Goal: Task Accomplishment & Management: Use online tool/utility

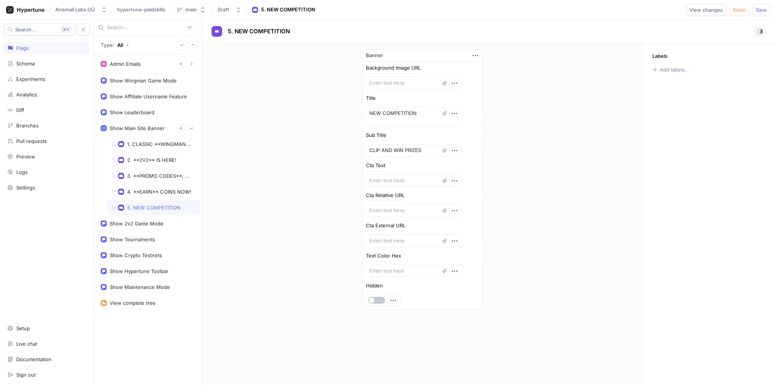
type textarea "x"
paste textarea "[URL][DOMAIN_NAME]"
type textarea "[URL][DOMAIN_NAME]"
type textarea "x"
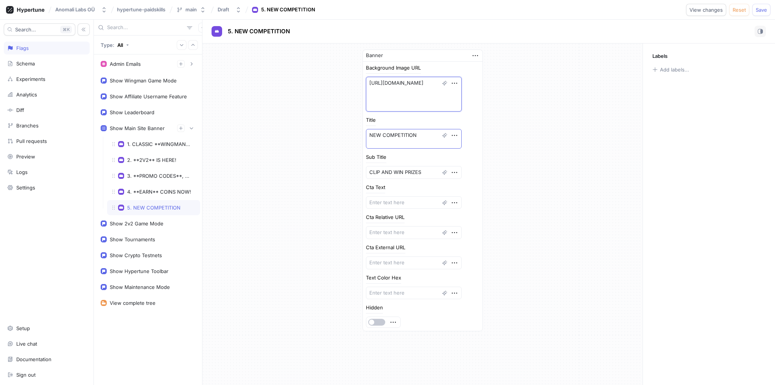
type textarea "[URL][DOMAIN_NAME]"
click at [416, 133] on textarea "NEW COMPETITION" at bounding box center [414, 139] width 96 height 20
type textarea "x"
type textarea "NEW COMPETITION!"
type textarea "x"
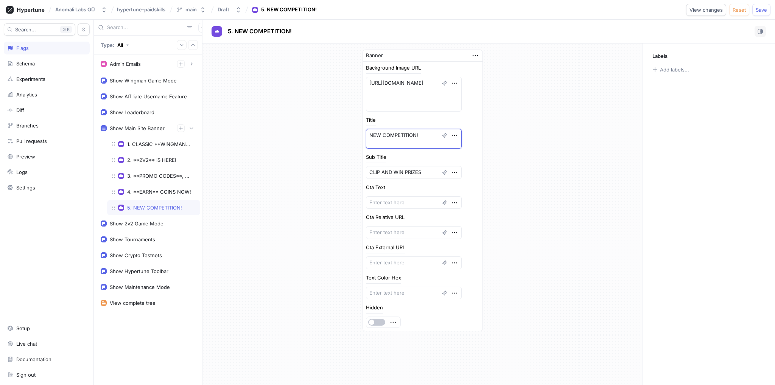
type textarea "NEW COMPETITION!"
click at [401, 200] on textarea at bounding box center [414, 202] width 96 height 13
click at [153, 192] on div "4. **EARN** COINS NOW!" at bounding box center [159, 192] width 64 height 6
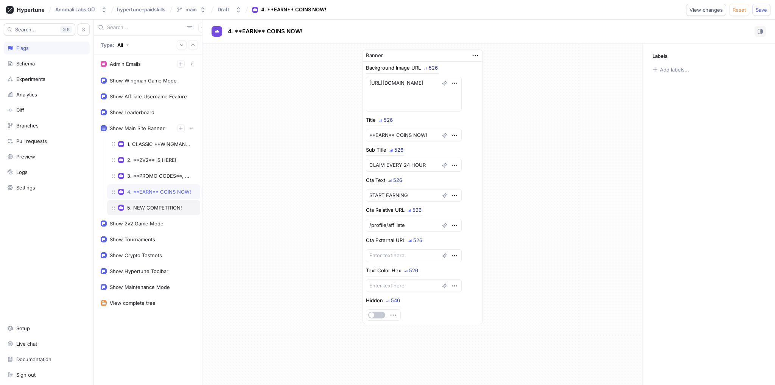
click at [148, 205] on div "5. NEW COMPETITION!" at bounding box center [154, 208] width 55 height 6
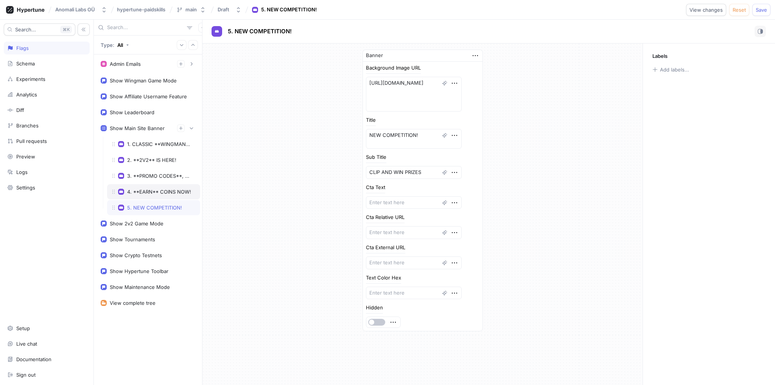
click at [158, 189] on div "4. **EARN** COINS NOW!" at bounding box center [159, 192] width 64 height 6
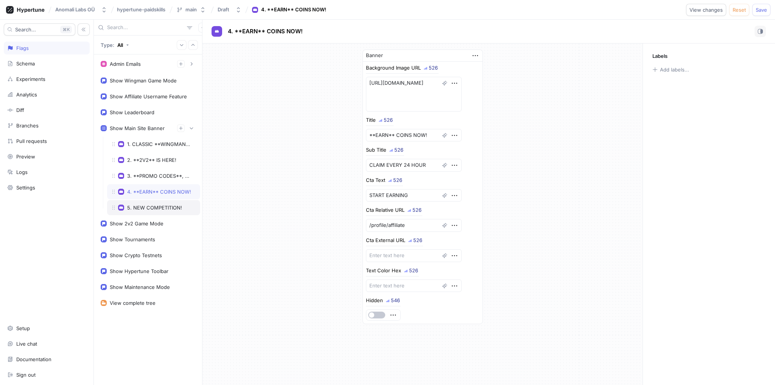
click at [148, 210] on div "5. NEW COMPETITION!" at bounding box center [153, 207] width 93 height 15
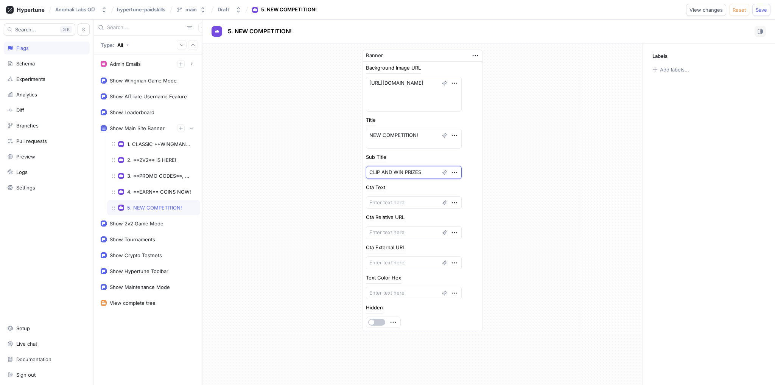
click at [377, 173] on textarea "CLIP AND WIN PRIZES" at bounding box center [414, 172] width 96 height 13
click at [388, 200] on textarea at bounding box center [414, 202] width 96 height 13
click at [416, 231] on textarea at bounding box center [414, 232] width 96 height 13
click at [407, 262] on textarea at bounding box center [414, 263] width 96 height 13
paste textarea "[URL][DOMAIN_NAME]"
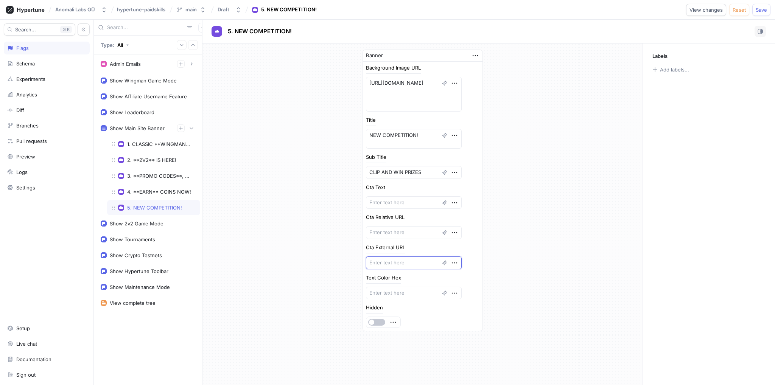
type textarea "x"
type textarea "[URL][DOMAIN_NAME]"
click at [489, 261] on div "Banner Background Image URL [URL][DOMAIN_NAME] Title NEW COMPETITION! Sub Title…" at bounding box center [423, 198] width 440 height 309
click at [405, 200] on textarea at bounding box center [414, 202] width 96 height 13
click at [153, 190] on div "4. **EARN** COINS NOW!" at bounding box center [159, 192] width 64 height 6
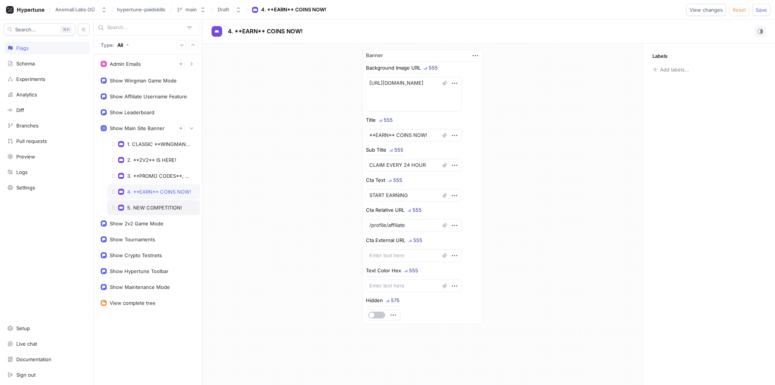
click at [153, 205] on div "5. NEW COMPETITION!" at bounding box center [154, 208] width 55 height 6
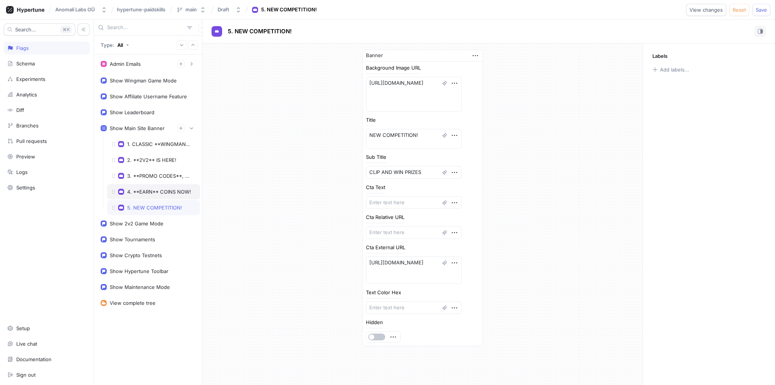
click at [157, 187] on div "4. **EARN** COINS NOW!" at bounding box center [153, 191] width 93 height 15
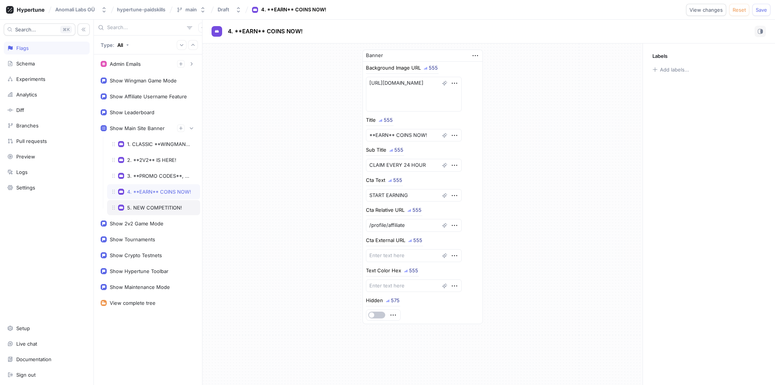
click at [152, 205] on div "5. NEW COMPETITION!" at bounding box center [154, 208] width 55 height 6
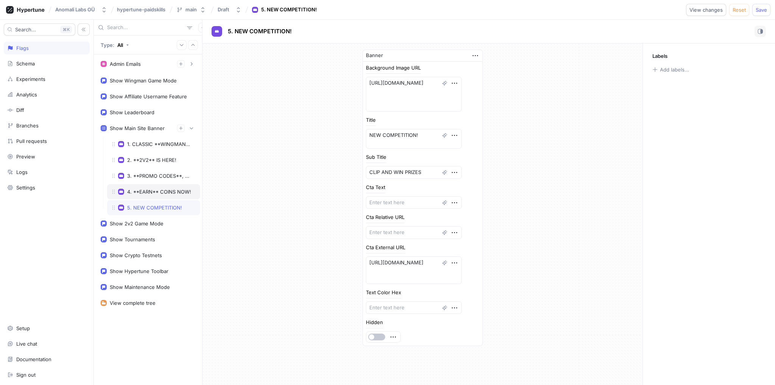
click at [157, 192] on div "4. **EARN** COINS NOW!" at bounding box center [159, 192] width 64 height 6
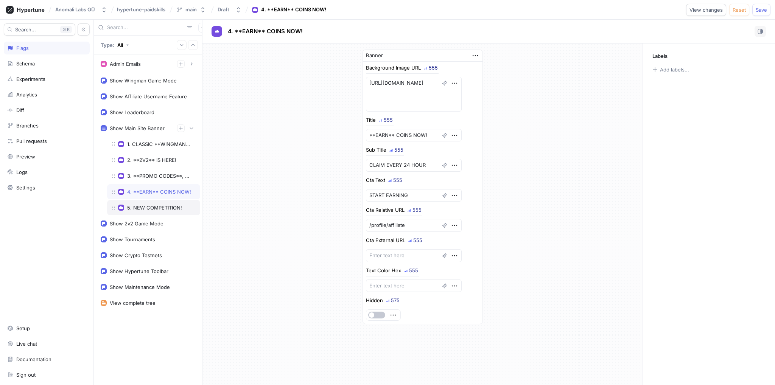
click at [161, 205] on div "5. NEW COMPETITION!" at bounding box center [154, 208] width 55 height 6
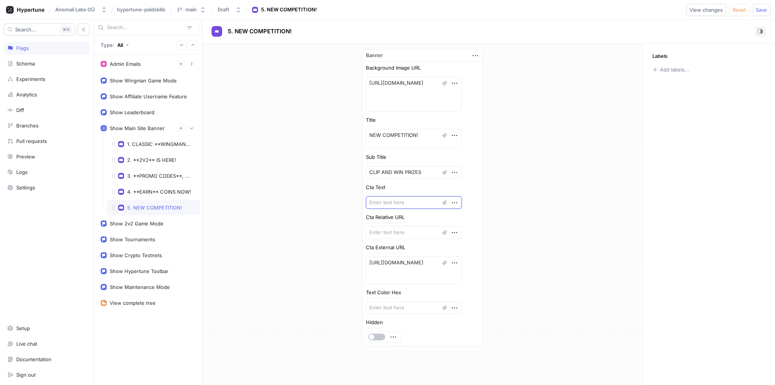
click at [391, 201] on textarea at bounding box center [414, 202] width 96 height 13
type textarea "x"
type textarea "j"
type textarea "x"
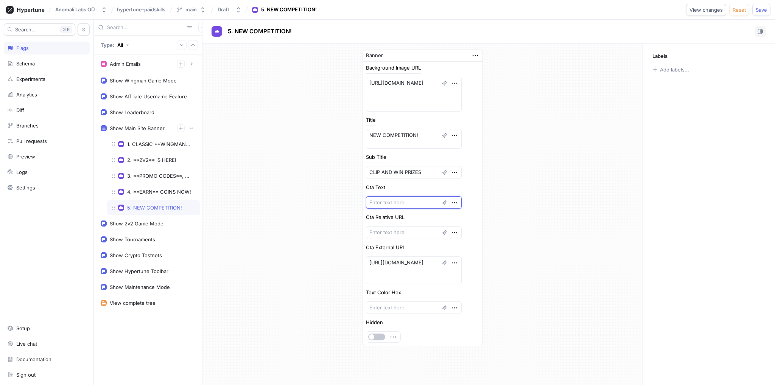
type textarea "J"
type textarea "x"
type textarea "[PERSON_NAME]"
type textarea "x"
type textarea "JOI"
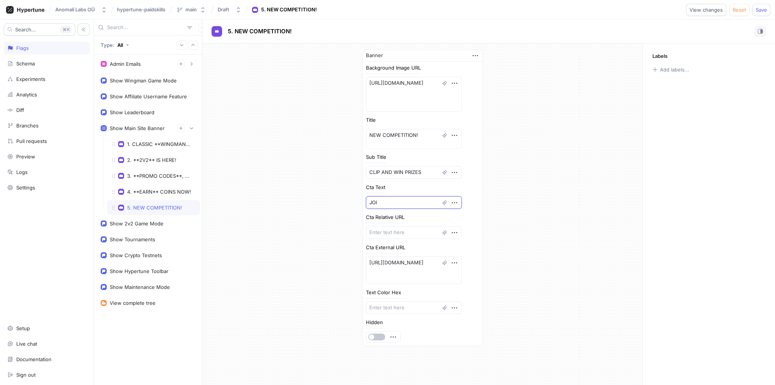
type textarea "x"
type textarea "JOIN"
type textarea "x"
type textarea "JOINN"
type textarea "x"
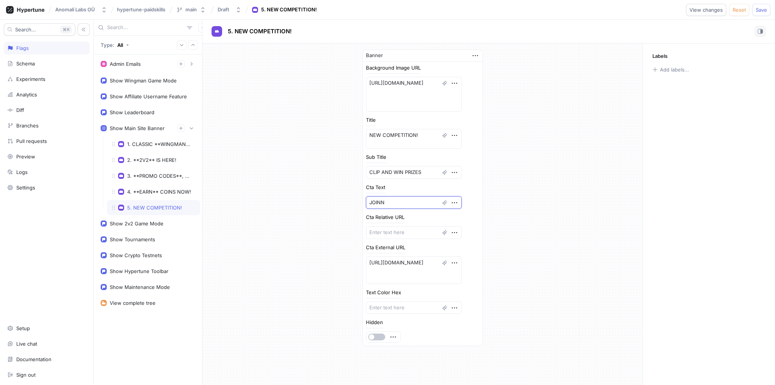
type textarea "JOIN"
type textarea "x"
type textarea "JOIN"
type textarea "x"
type textarea "JOIN -"
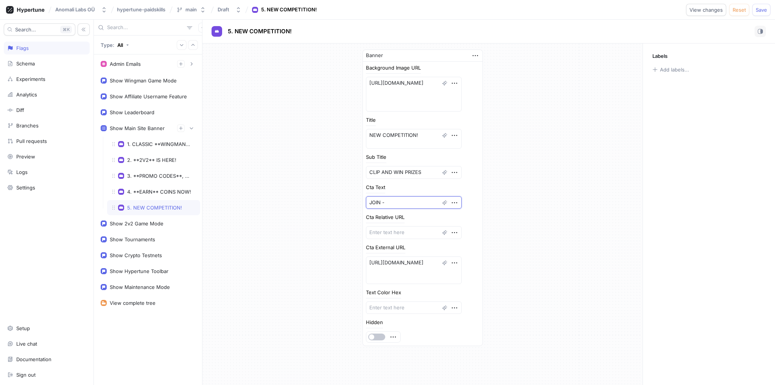
type textarea "x"
type textarea "JOIN ->"
type textarea "x"
type textarea "JOIN -"
type textarea "x"
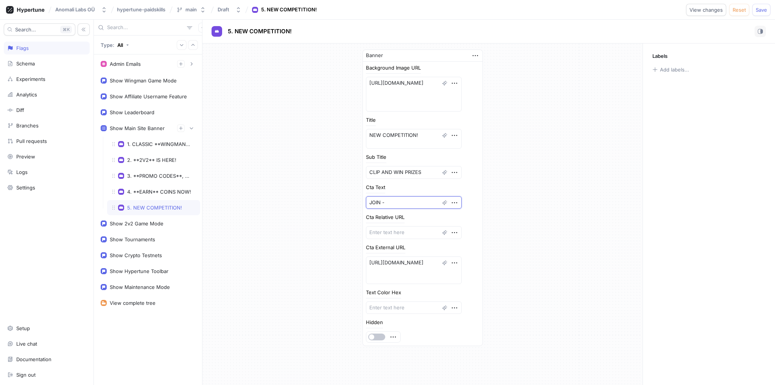
type textarea "JOIN"
type textarea "x"
type textarea "JOIN )"
type textarea "x"
type textarea "JOIN )>"
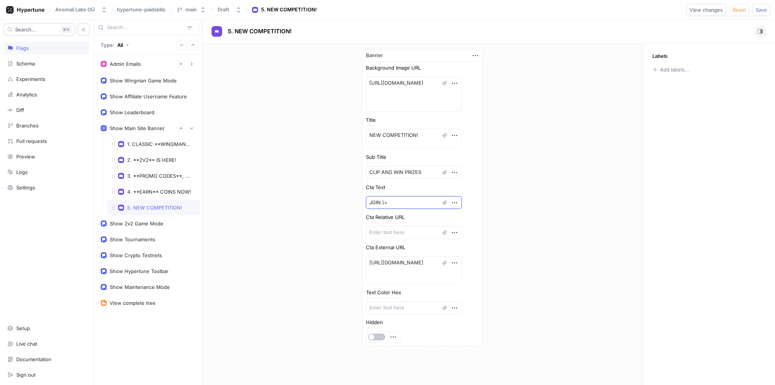
type textarea "x"
type textarea "JOIN )"
type textarea "x"
type textarea "JOIN"
type textarea "x"
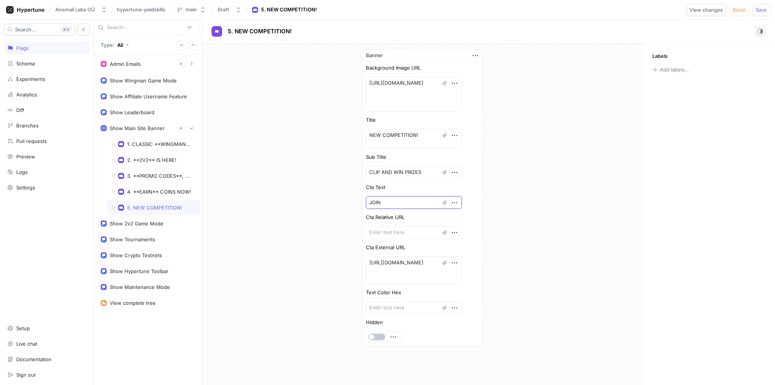
type textarea "JOIN -"
type textarea "x"
type textarea "JOIN ->"
type textarea "x"
type textarea "JOIN ->"
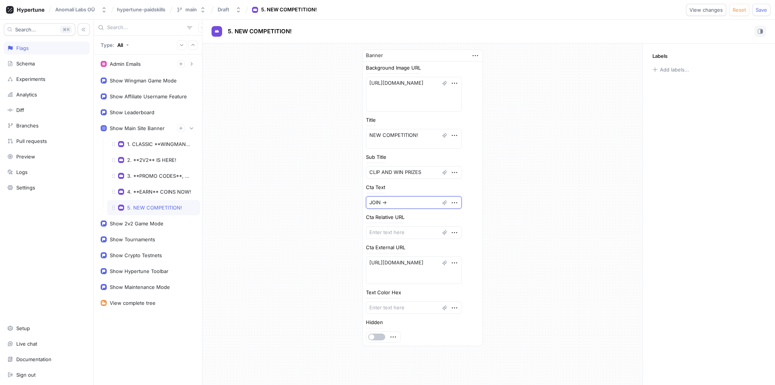
type textarea "x"
type textarea "JOIN -> -"
type textarea "x"
type textarea "JOIN -> ->"
type textarea "x"
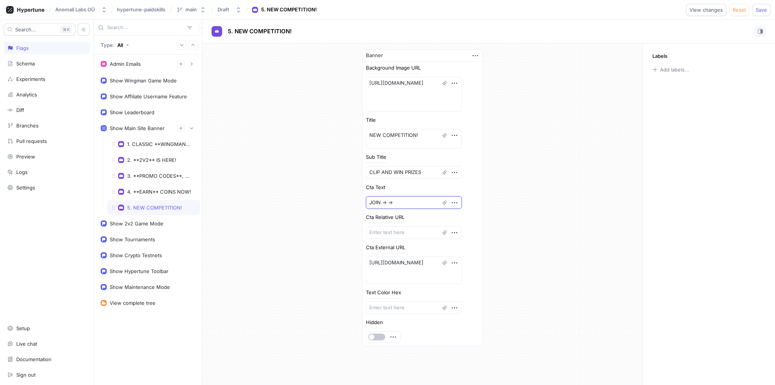
type textarea "JOIN -> -"
type textarea "x"
type textarea "JOIN -> -"
type textarea "x"
type textarea "JOIN -> - >"
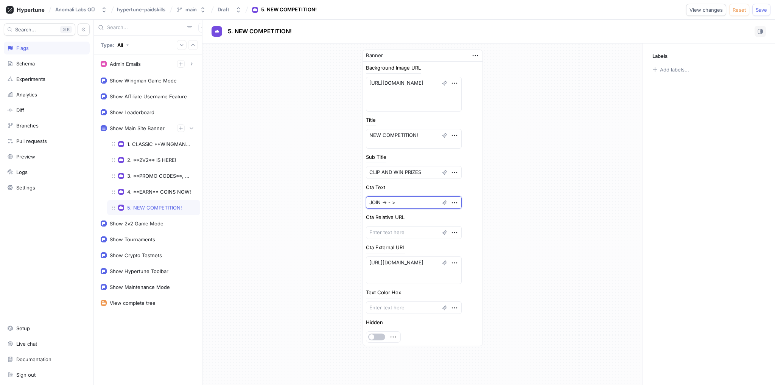
type textarea "x"
type textarea "JOIN -> -"
type textarea "x"
type textarea "JOIN -> -"
type textarea "x"
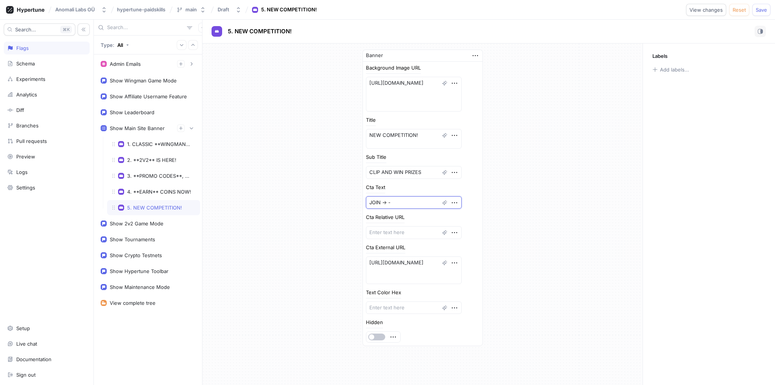
type textarea "JOIN -> ->"
type textarea "x"
type textarea "JOIN -> -"
type textarea "x"
type textarea "JOIN ->"
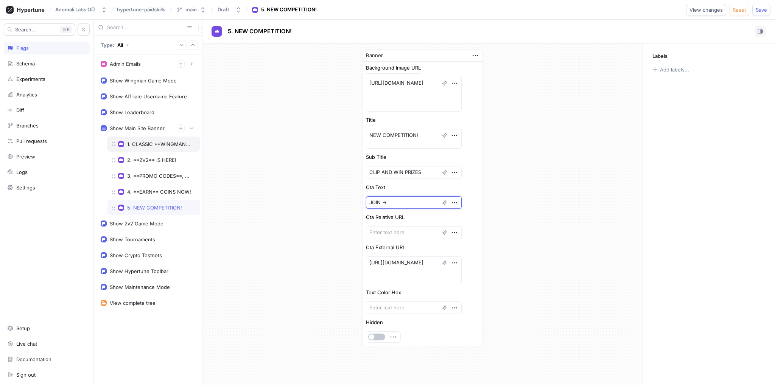
click at [161, 143] on div "1. CLASSIC **WINGMAN** MODE" at bounding box center [159, 144] width 65 height 6
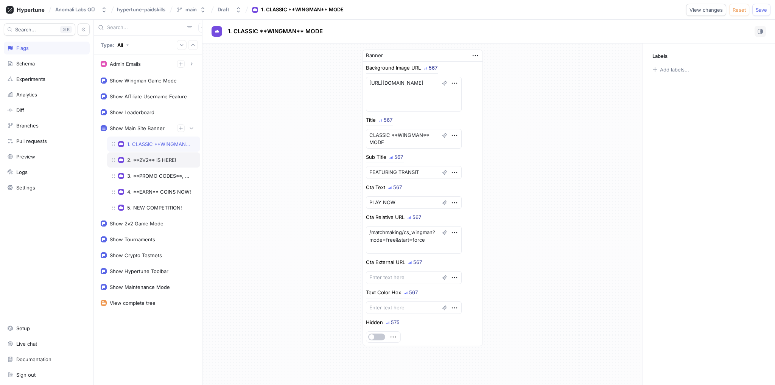
click at [151, 158] on div "2. **2V2** IS HERE!" at bounding box center [151, 160] width 49 height 6
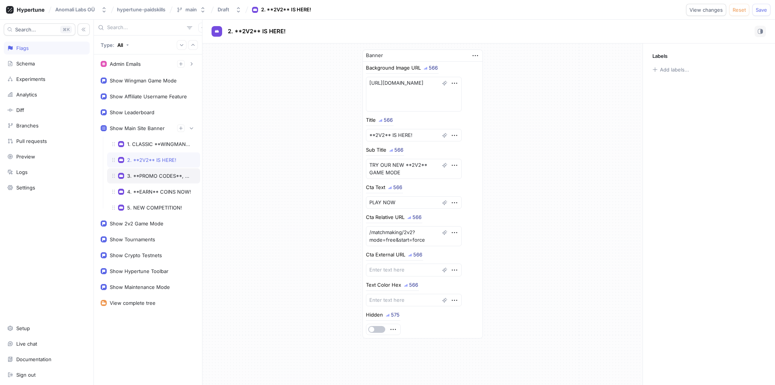
click at [148, 176] on div "3. **PROMO CODES**, UPDATES," at bounding box center [159, 176] width 65 height 6
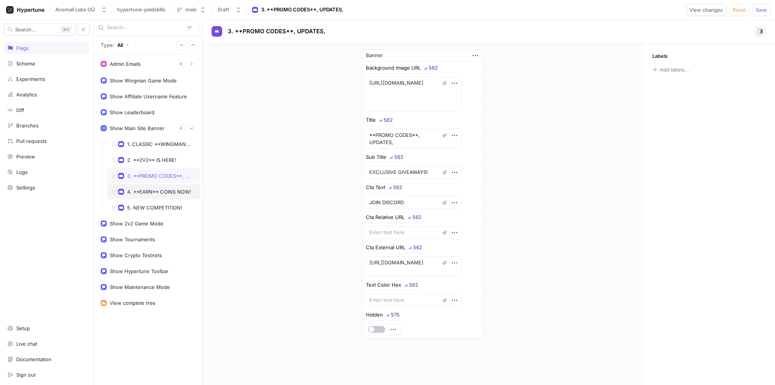
click at [148, 191] on div "4. **EARN** COINS NOW!" at bounding box center [159, 192] width 64 height 6
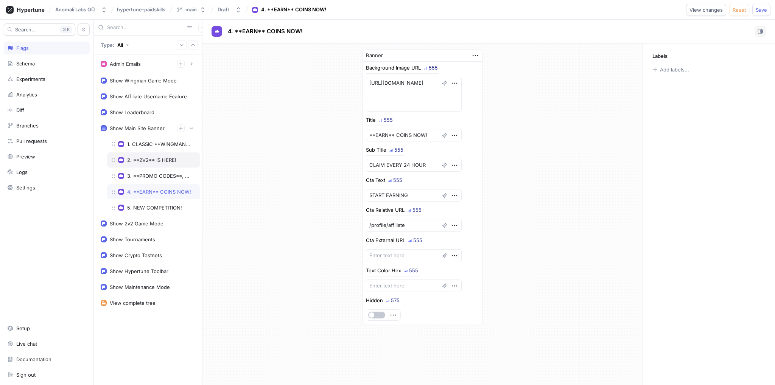
click at [154, 159] on div "2. **2V2** IS HERE!" at bounding box center [151, 160] width 49 height 6
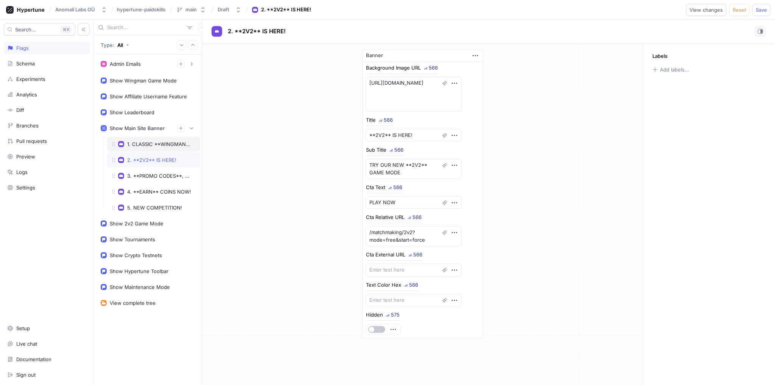
click at [158, 141] on div "1. CLASSIC **WINGMAN** MODE" at bounding box center [159, 144] width 65 height 6
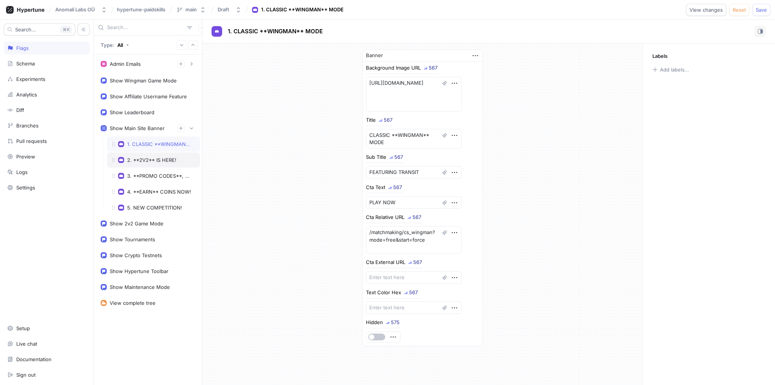
click at [153, 157] on div "2. **2V2** IS HERE!" at bounding box center [151, 160] width 49 height 6
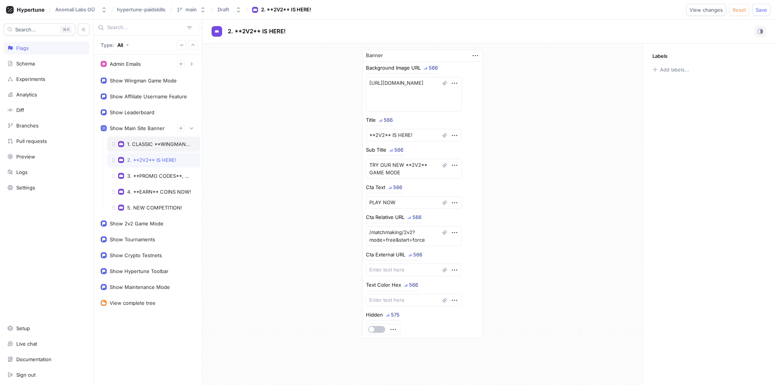
click at [153, 144] on div "1. CLASSIC **WINGMAN** MODE" at bounding box center [159, 144] width 65 height 6
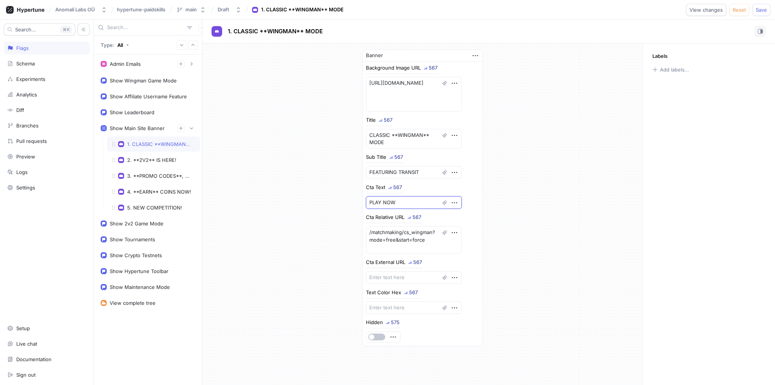
drag, startPoint x: 379, startPoint y: 203, endPoint x: 338, endPoint y: 204, distance: 40.9
click at [338, 204] on div "Banner Background Image URL 567 [URL][DOMAIN_NAME] Title 567 CLASSIC **WINGMAN*…" at bounding box center [423, 198] width 440 height 309
type textarea "x"
type textarea "T NOW"
type textarea "x"
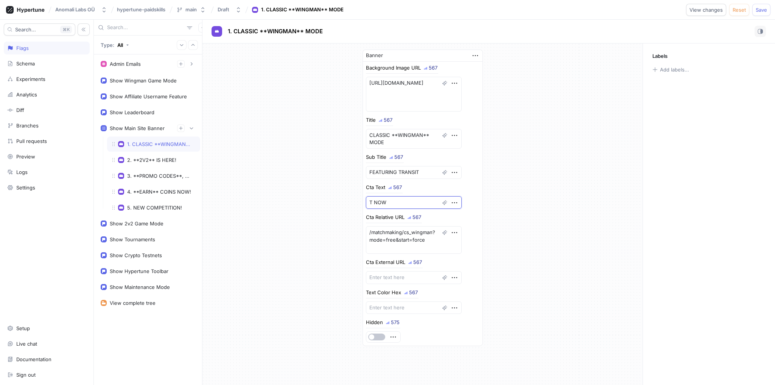
type textarea "TR NOW"
type textarea "x"
type textarea "TRY NOW"
click at [139, 160] on div "2. **2V2** IS HERE!" at bounding box center [151, 160] width 49 height 6
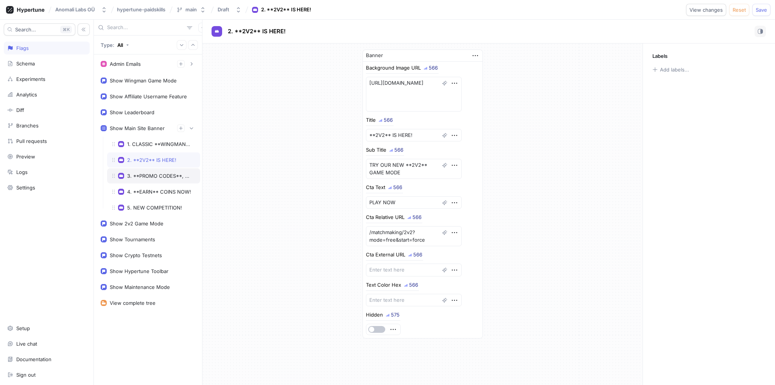
click at [143, 170] on div "3. **PROMO CODES**, UPDATES," at bounding box center [153, 175] width 93 height 15
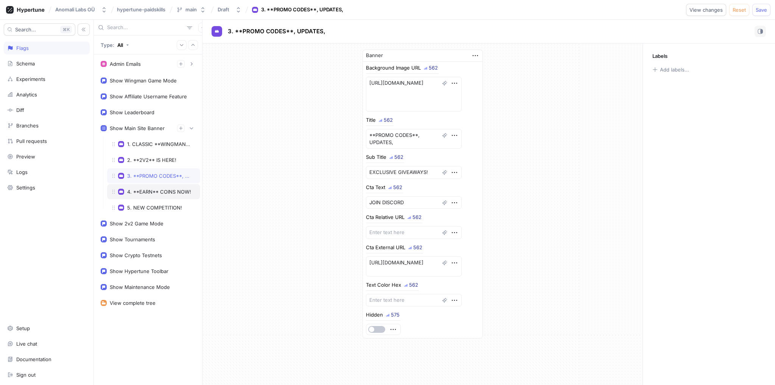
click at [150, 189] on div "4. **EARN** COINS NOW!" at bounding box center [159, 192] width 64 height 6
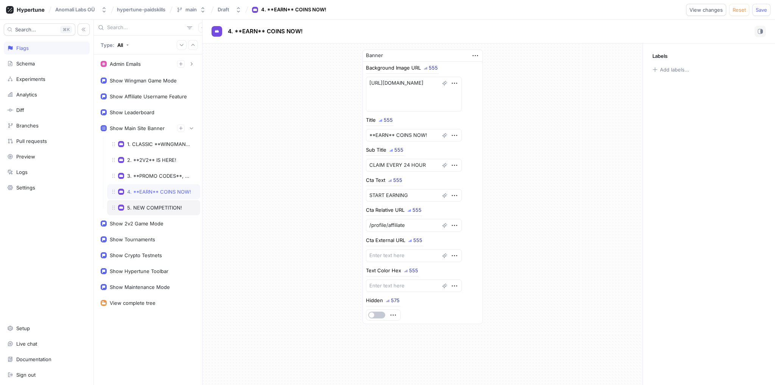
click at [153, 205] on div "5. NEW COMPETITION!" at bounding box center [154, 208] width 55 height 6
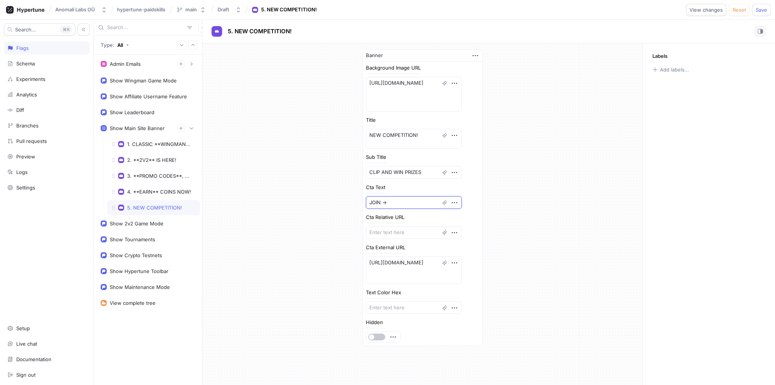
drag, startPoint x: 388, startPoint y: 202, endPoint x: 335, endPoint y: 204, distance: 52.7
click at [337, 204] on div "Banner Background Image URL [URL][DOMAIN_NAME] Title NEW COMPETITION! Sub Title…" at bounding box center [423, 198] width 440 height 309
click at [399, 203] on textarea "JOIN ->" at bounding box center [414, 202] width 96 height 13
type textarea "x"
type textarea "JOIN ->"
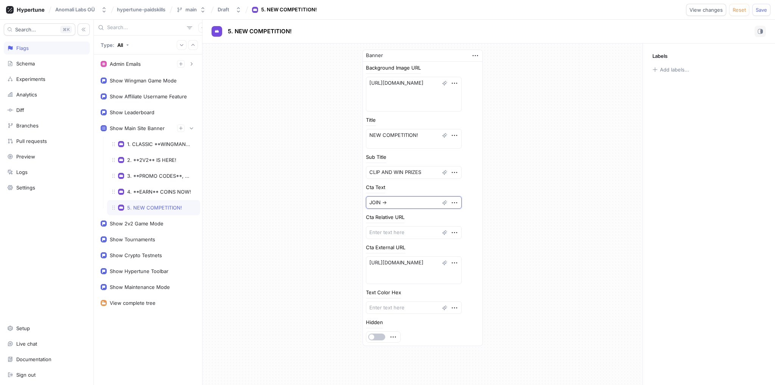
type textarea "x"
type textarea "JOIN -"
type textarea "x"
type textarea "JOIN"
type textarea "x"
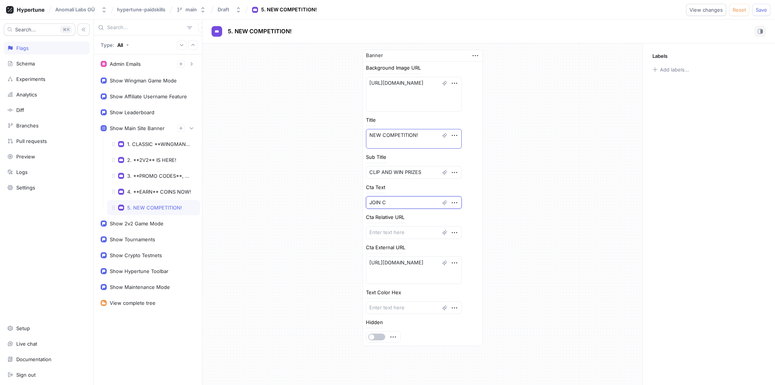
type textarea "JOIN C"
drag, startPoint x: 418, startPoint y: 136, endPoint x: 380, endPoint y: 137, distance: 37.9
click at [380, 137] on textarea "NEW COMPETITION!" at bounding box center [414, 139] width 96 height 20
type textarea "x"
type textarea "NEW C"
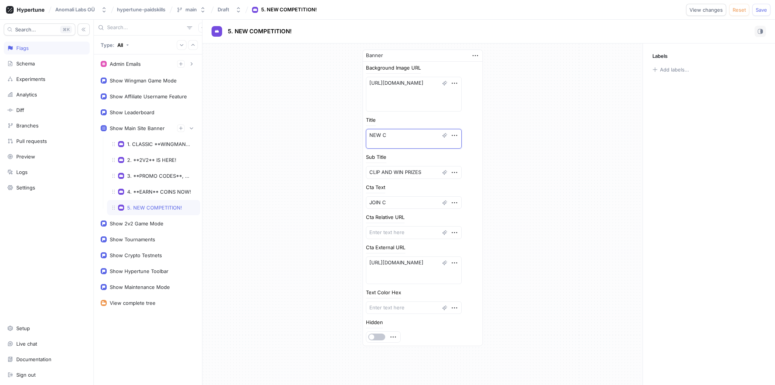
type textarea "x"
type textarea "NEW CH"
type textarea "x"
type textarea "NEW CHA"
type textarea "x"
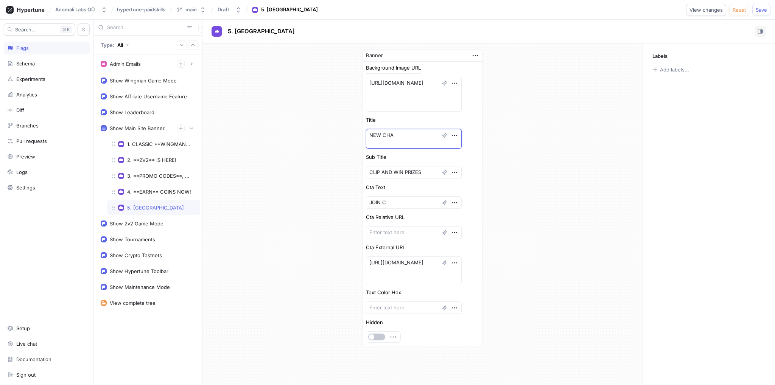
type textarea "NEW CHAL"
type textarea "x"
type textarea "NEW CHALL"
type textarea "x"
type textarea "NEW CHALLE"
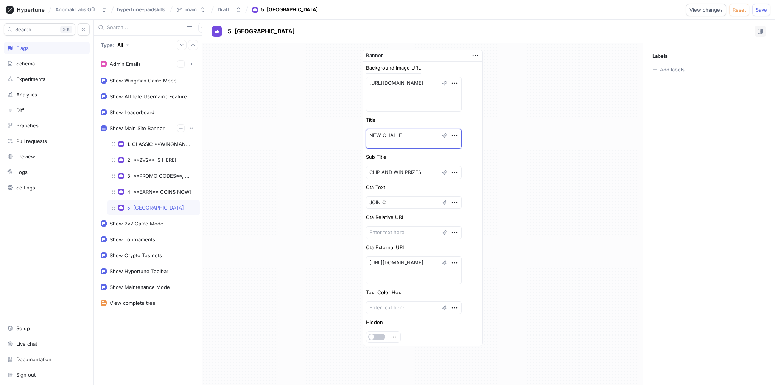
type textarea "x"
type textarea "NEW CHALLEN"
type textarea "x"
type textarea "NEW CHALLENG"
type textarea "x"
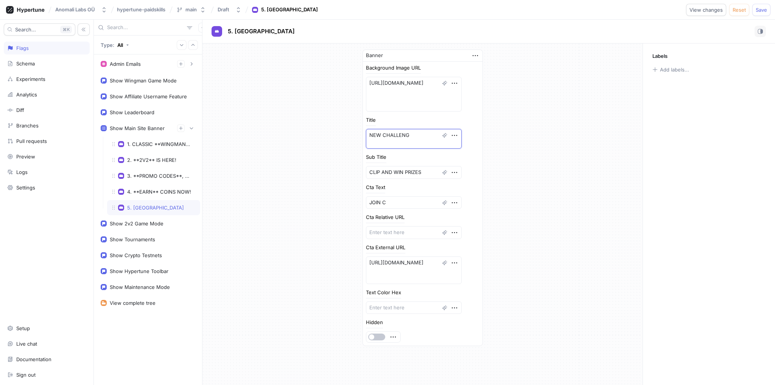
type textarea "NEW CHALLENGE"
type textarea "x"
type textarea "NEW CHALLENGE!"
type textarea "x"
type textarea "NEW CHALLENGE"
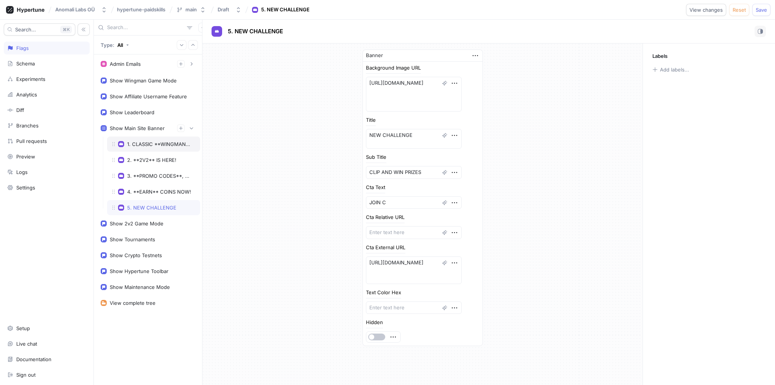
click at [143, 143] on div "1. CLASSIC **WINGMAN** MODE" at bounding box center [159, 144] width 65 height 6
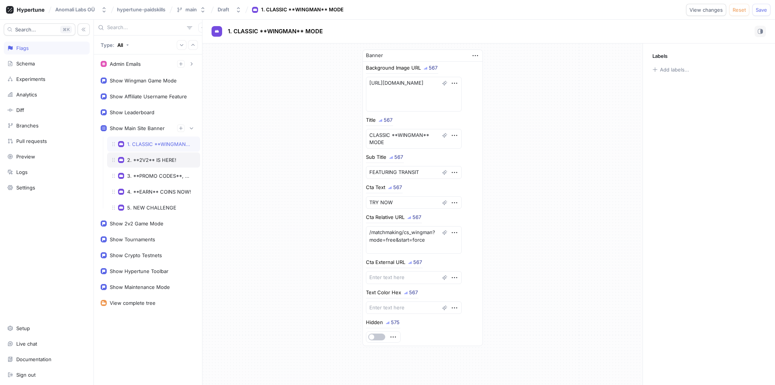
click at [142, 161] on div "2. **2V2** IS HERE!" at bounding box center [151, 160] width 49 height 6
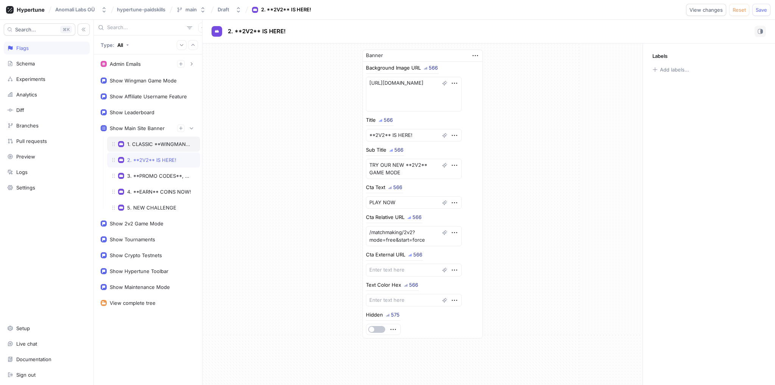
click at [146, 141] on div "1. CLASSIC **WINGMAN** MODE" at bounding box center [159, 144] width 65 height 6
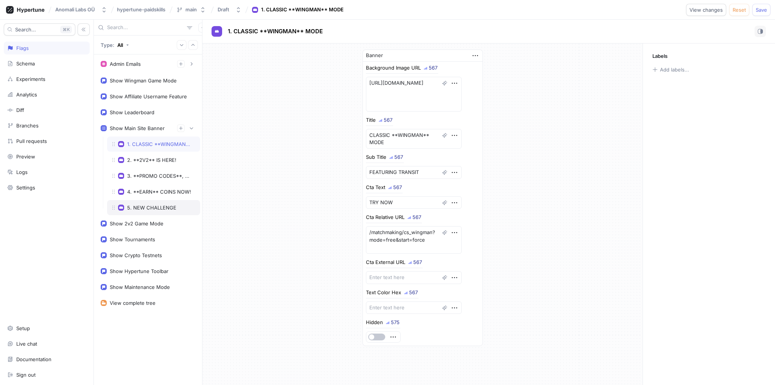
click at [130, 205] on div "5. NEW CHALLENGE" at bounding box center [151, 208] width 49 height 6
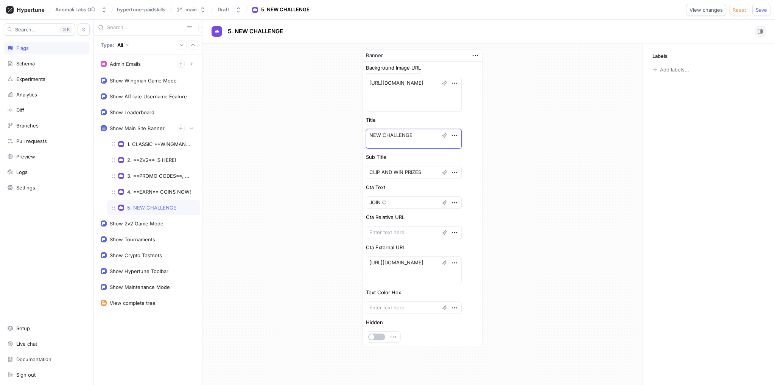
click at [380, 140] on textarea "NEW CHALLENGE" at bounding box center [414, 139] width 96 height 20
click at [380, 132] on textarea "NEW CHALLENGE" at bounding box center [414, 139] width 96 height 20
type textarea "x"
type textarea "NEW *CHALLENGE"
type textarea "x"
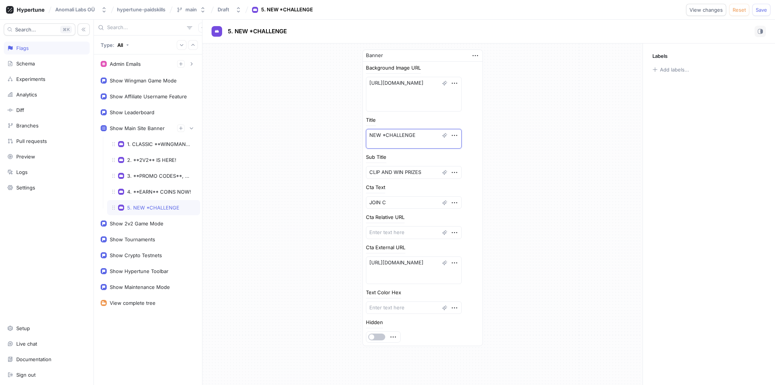
type textarea "NEW **CHALLENGE"
click at [421, 131] on textarea "NEW **CHALLENGE" at bounding box center [414, 139] width 96 height 20
type textarea "x"
type textarea "NEW **CHALLENGE*"
type textarea "x"
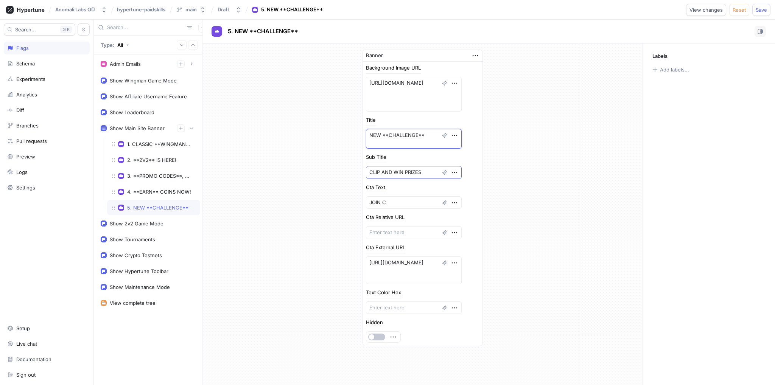
type textarea "NEW **CHALLENGE**"
drag, startPoint x: 416, startPoint y: 173, endPoint x: 349, endPoint y: 173, distance: 67.8
click at [349, 173] on div "Banner Background Image URL [URL][DOMAIN_NAME] Title NEW **CHALLENGE** Sub Titl…" at bounding box center [423, 198] width 440 height 309
drag, startPoint x: 419, startPoint y: 170, endPoint x: 336, endPoint y: 167, distance: 83.7
click at [336, 167] on div "Banner Background Image URL [URL][DOMAIN_NAME] Title NEW **CHALLENGE** Sub Titl…" at bounding box center [423, 198] width 440 height 309
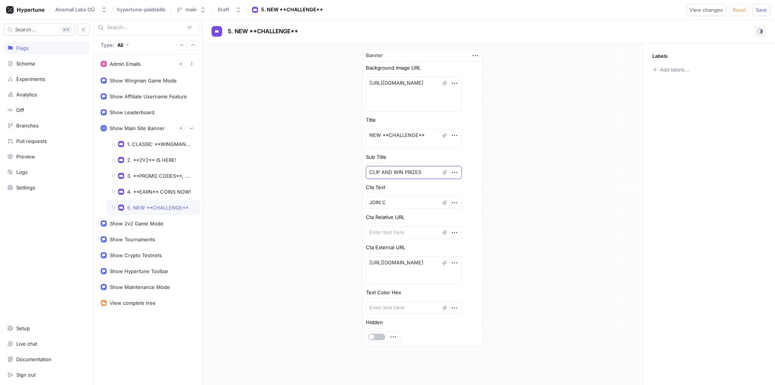
type textarea "x"
type textarea "C"
type textarea "x"
type textarea "CL"
type textarea "x"
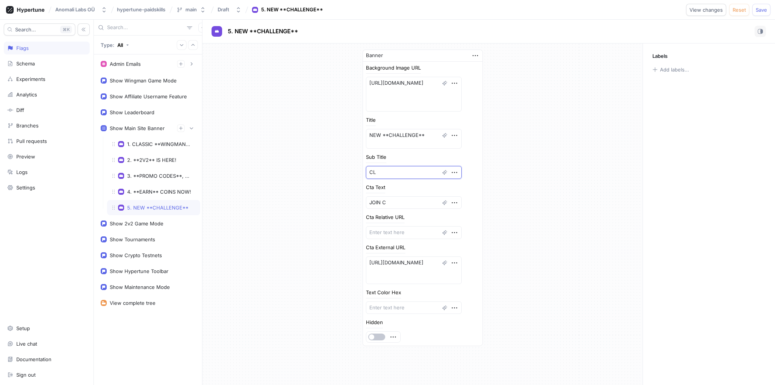
type textarea "CLI"
type textarea "x"
type textarea "CLIP"
type textarea "x"
type textarea "CLIP"
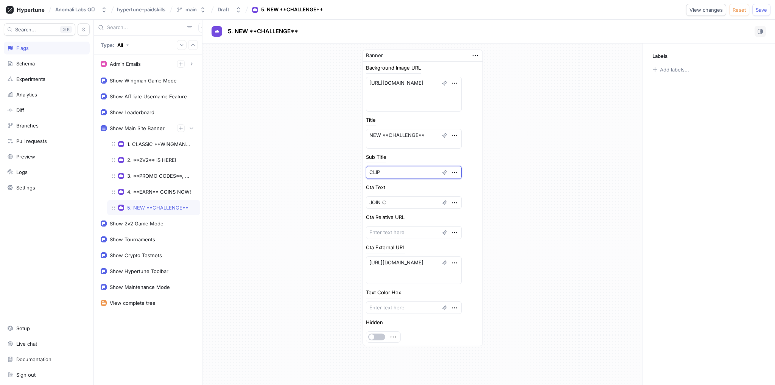
type textarea "x"
type textarea "CLIP"
type textarea "x"
type textarea "CLI"
type textarea "x"
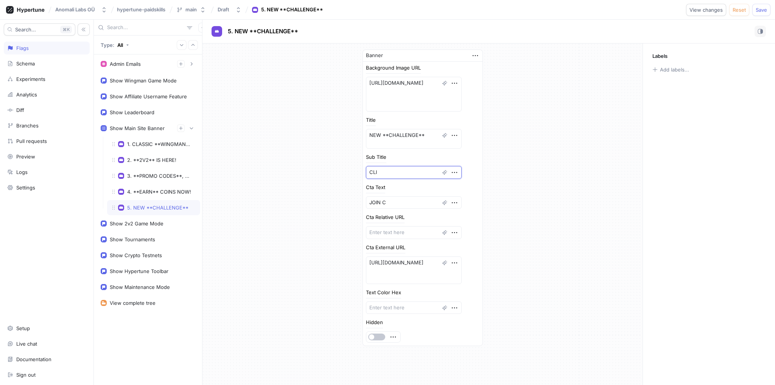
type textarea "CL"
type textarea "x"
type textarea "C"
type textarea "x"
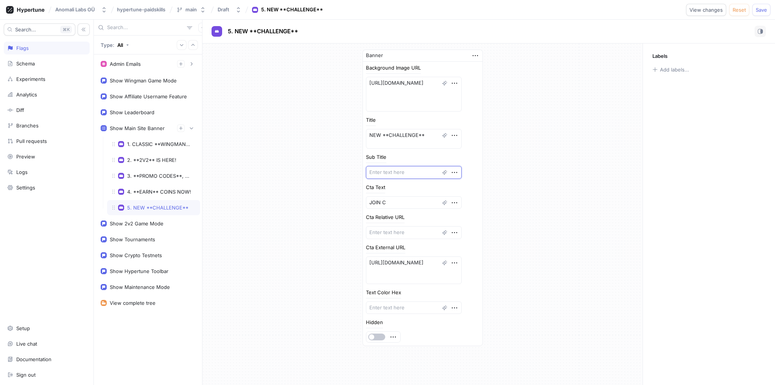
type textarea "S"
type textarea "x"
type textarea "SHA"
type textarea "x"
type textarea "SH"
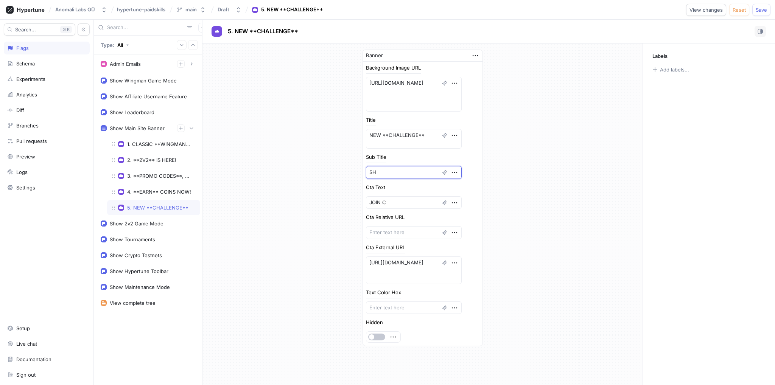
type textarea "x"
type textarea "S"
type textarea "x"
type textarea "S"
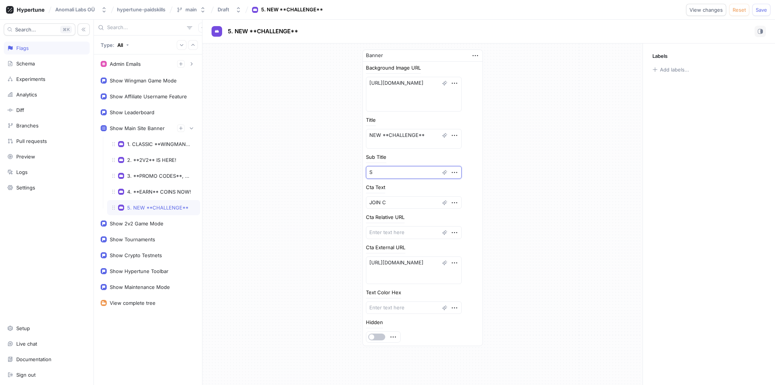
type textarea "x"
type textarea "SH"
type textarea "x"
type textarea "SHA"
type textarea "x"
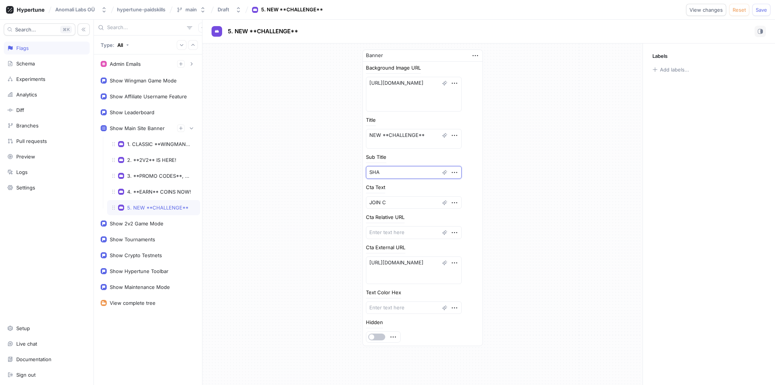
type textarea "SHAR"
type textarea "x"
type textarea "SHARE"
type textarea "x"
type textarea "SHARE"
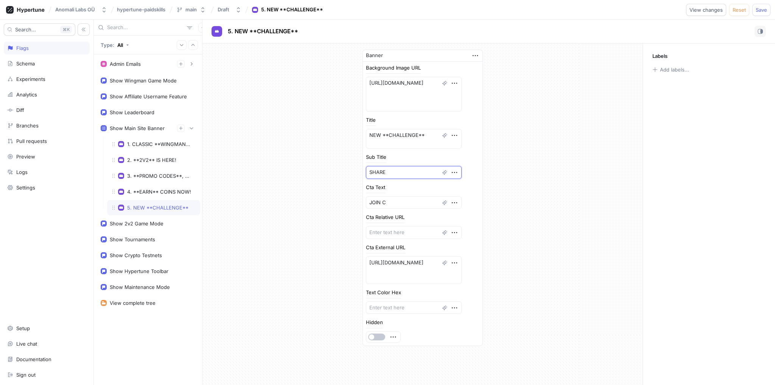
type textarea "x"
type textarea "SHARE H"
type textarea "x"
type textarea "SHARE HI"
type textarea "x"
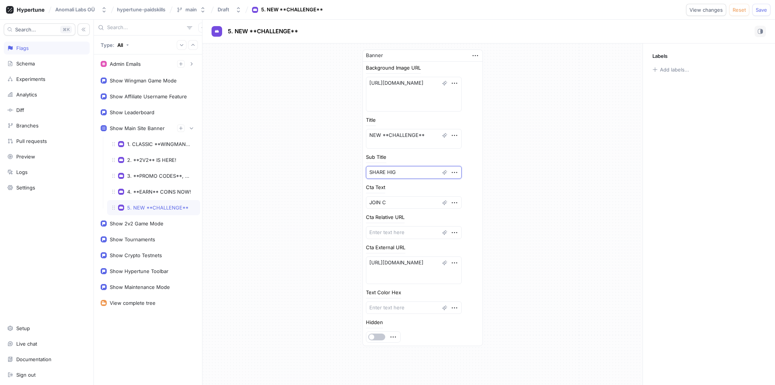
type textarea "SHARE HIGH"
type textarea "x"
type textarea "SHARE HIGHL"
type textarea "x"
type textarea "SHARE HIGHLI"
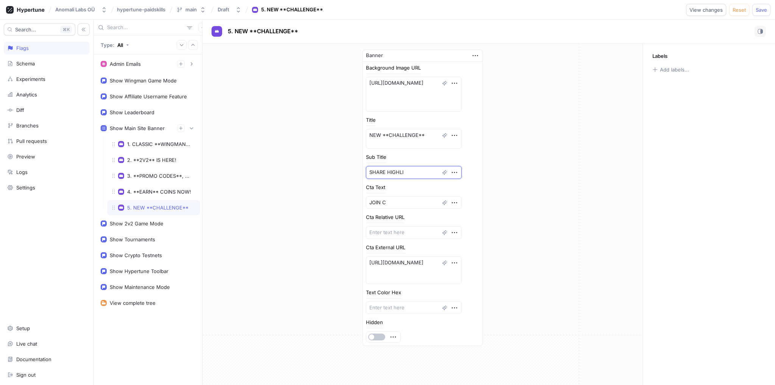
type textarea "x"
type textarea "SHARE HIGHLIG"
type textarea "x"
type textarea "SHARE HIGHLIGH"
type textarea "x"
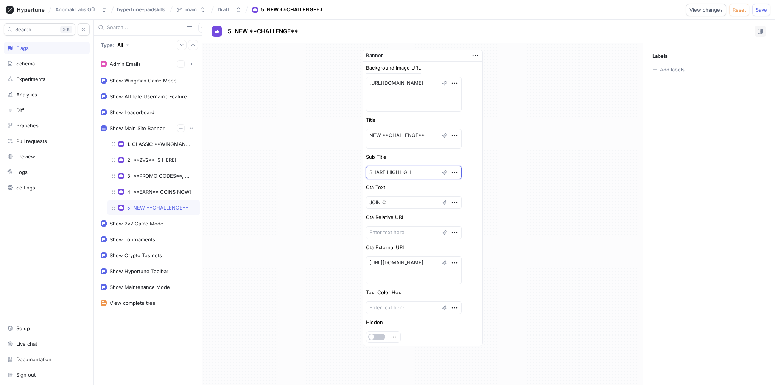
type textarea "SHARE HIGHLIGHT"
type textarea "x"
type textarea "SHARE HIGHLIGHTS"
type textarea "x"
type textarea "SHARE HIGHLIGHTS"
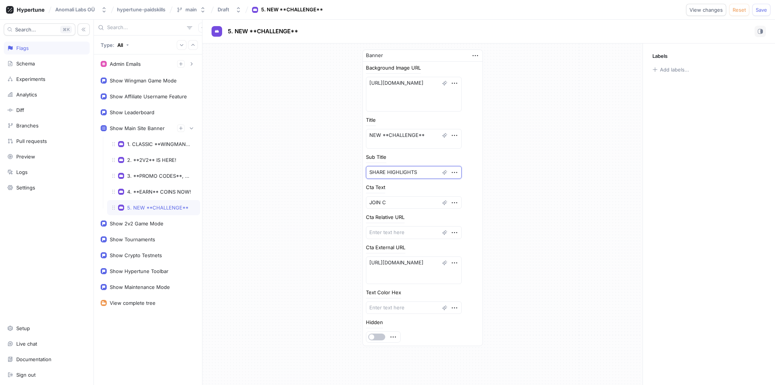
type textarea "x"
type textarea "SHARE HIGHLIGHTS"
type textarea "x"
type textarea "SHARE HIGHLIGHT"
type textarea "x"
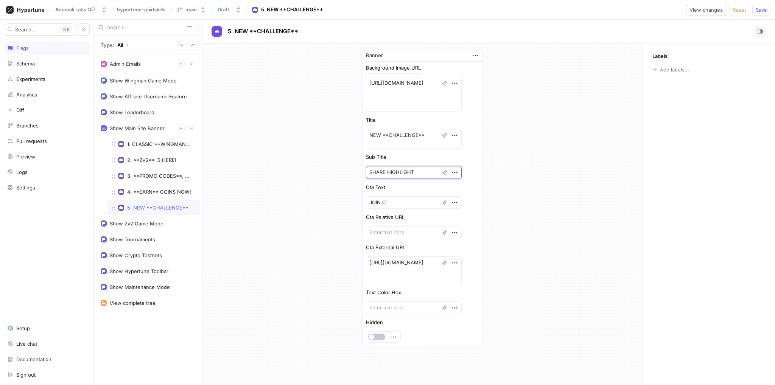
type textarea "SHARE HIGHLIGH"
type textarea "x"
type textarea "SHARE HIGHLIGHS"
type textarea "x"
type textarea "SHARE HIGHLIGH"
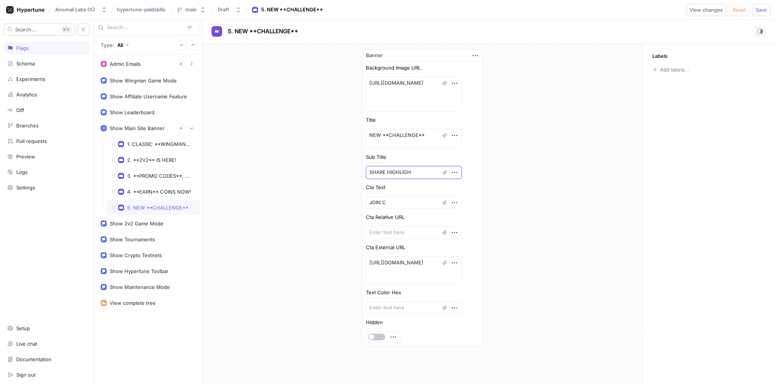
type textarea "x"
type textarea "SHARE HIGHLIGHT"
type textarea "x"
type textarea "SHARE HIGHLIGHTS"
type textarea "x"
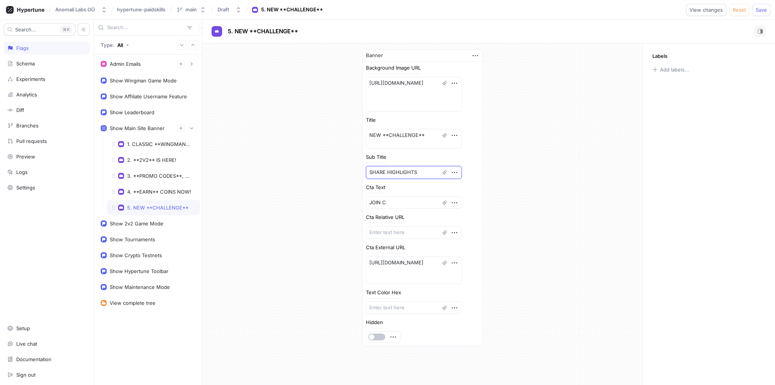
type textarea "SHARE HIGHLIGHTS"
type textarea "x"
type textarea "SHARE HIGHLIGHTS W"
type textarea "x"
type textarea "SHARE HIGHLIGHTS"
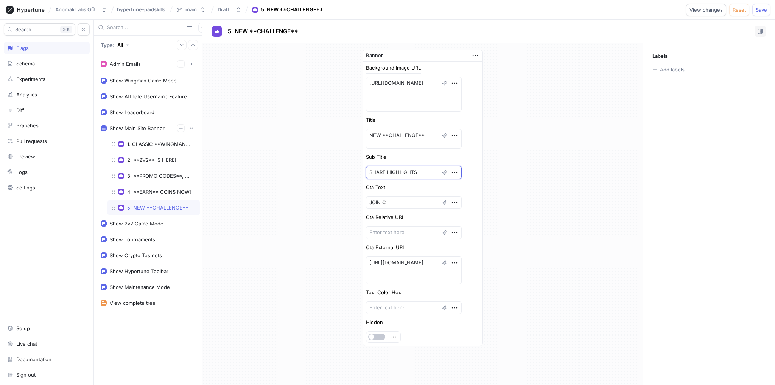
type textarea "x"
type textarea "SHARE HIGHLIGHTS T"
type textarea "x"
type textarea "SHARE HIGHLIGHTS TO"
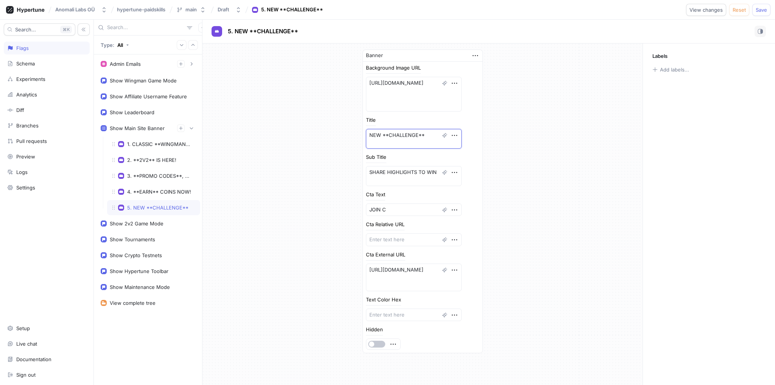
drag, startPoint x: 424, startPoint y: 132, endPoint x: 357, endPoint y: 132, distance: 66.3
click at [357, 132] on div "Banner Background Image URL [URL][DOMAIN_NAME] Title NEW **CHALLENGE** Sub Titl…" at bounding box center [423, 202] width 133 height 316
paste textarea "POST HIGHLIGHTS"
drag, startPoint x: 382, startPoint y: 134, endPoint x: 412, endPoint y: 131, distance: 30.5
click at [412, 131] on textarea "POST HIGHLIGHTS" at bounding box center [414, 139] width 96 height 20
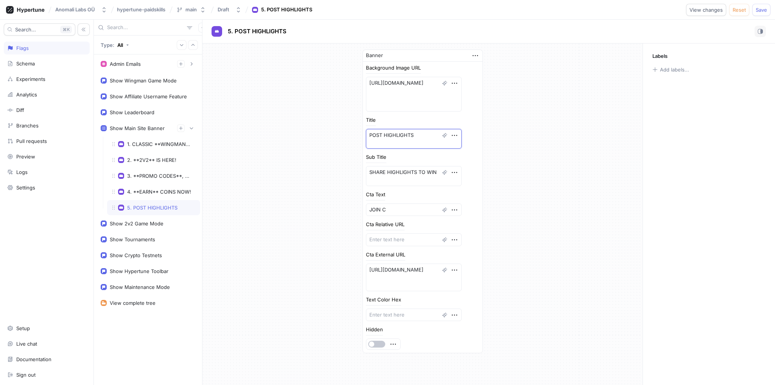
click at [386, 135] on textarea "POST HIGHLIGHTS" at bounding box center [414, 139] width 96 height 20
click at [383, 135] on textarea "POST HIGHLIGHTS" at bounding box center [414, 139] width 96 height 20
click at [381, 135] on textarea "POST HIGHLIGHTS" at bounding box center [414, 139] width 96 height 20
click at [421, 134] on textarea "POST **HIGHLIGHTS" at bounding box center [414, 139] width 96 height 20
click at [398, 179] on textarea "SHARE HIGHLIGHTS TO WIN" at bounding box center [414, 176] width 96 height 20
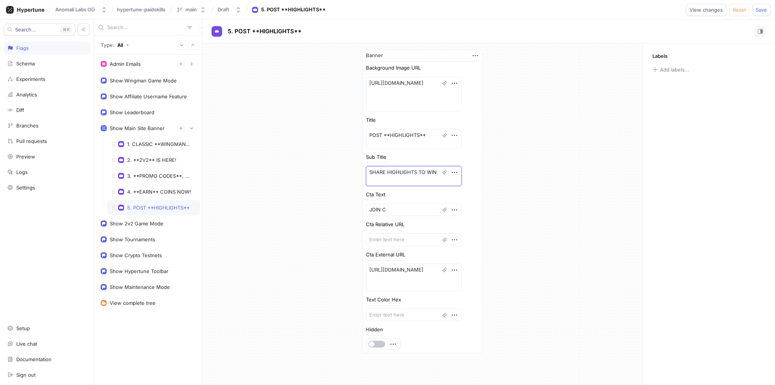
drag, startPoint x: 386, startPoint y: 179, endPoint x: 346, endPoint y: 162, distance: 43.7
click at [346, 162] on div "Banner Background Image URL [URL][DOMAIN_NAME] Title POST **HIGHLIGHTS** Sub Ti…" at bounding box center [423, 202] width 440 height 316
click at [378, 173] on textarea "WIN PRIZES" at bounding box center [414, 172] width 96 height 13
click at [500, 125] on div "Banner Background Image URL [URL][DOMAIN_NAME] Title POST **HIGHLIGHTS** Sub Ti…" at bounding box center [423, 198] width 440 height 309
click at [762, 8] on span "Save" at bounding box center [761, 10] width 11 height 5
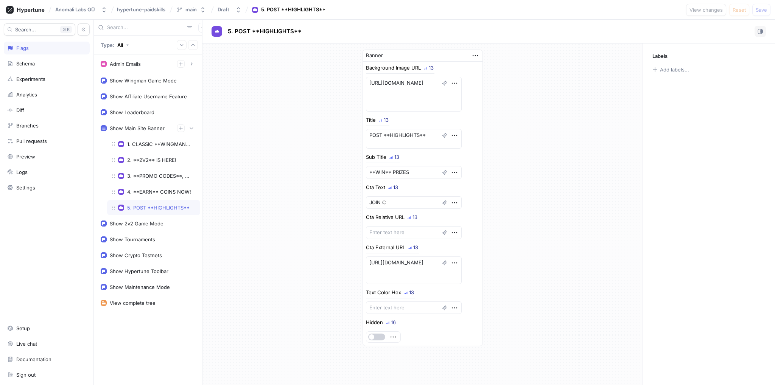
click at [376, 334] on button "button" at bounding box center [376, 337] width 17 height 7
click at [758, 8] on span "Save" at bounding box center [761, 10] width 11 height 5
drag, startPoint x: 379, startPoint y: 135, endPoint x: 336, endPoint y: 130, distance: 42.7
click at [337, 131] on div "Banner Background Image URL [URL][DOMAIN_NAME] Title POST **HIGHLIGHTS** Sub Ti…" at bounding box center [423, 198] width 440 height 309
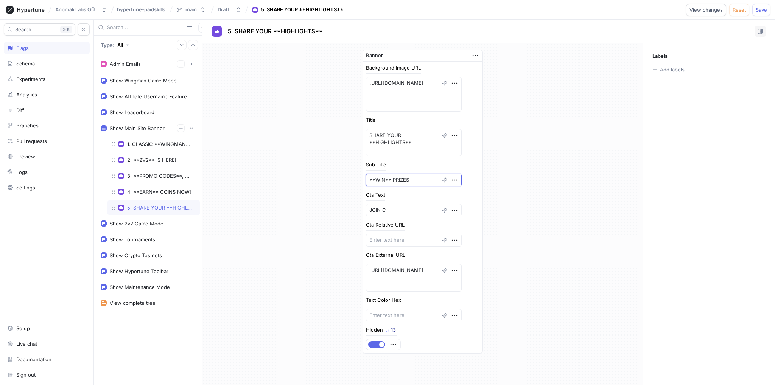
click at [412, 179] on textarea "**WIN** PRIZES" at bounding box center [414, 180] width 96 height 13
click at [510, 176] on div "Banner Background Image URL [URL][DOMAIN_NAME] Title SHARE YOUR **HIGHLIGHTS** …" at bounding box center [423, 202] width 440 height 317
click at [369, 347] on div at bounding box center [383, 345] width 34 height 11
click at [370, 347] on button "button" at bounding box center [376, 344] width 17 height 7
click at [765, 11] on span "Save" at bounding box center [761, 10] width 11 height 5
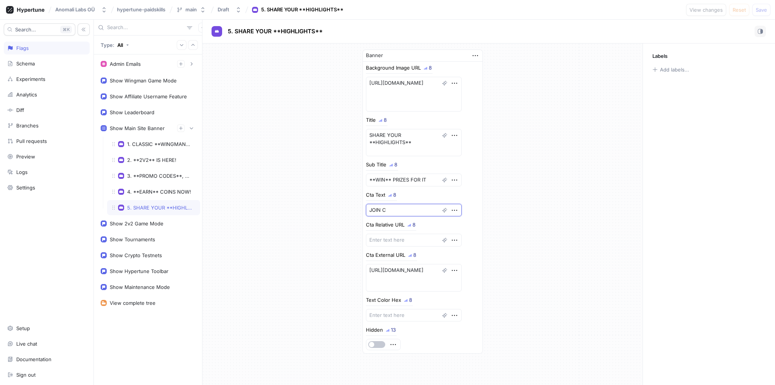
click at [391, 207] on textarea "JOIN C" at bounding box center [414, 210] width 96 height 13
click at [376, 342] on button "button" at bounding box center [376, 344] width 17 height 7
click at [762, 11] on span "Save" at bounding box center [761, 10] width 11 height 5
click at [390, 209] on textarea "JOIN ->" at bounding box center [414, 210] width 96 height 13
click at [144, 192] on div "4. **EARN** COINS NOW!" at bounding box center [159, 192] width 64 height 6
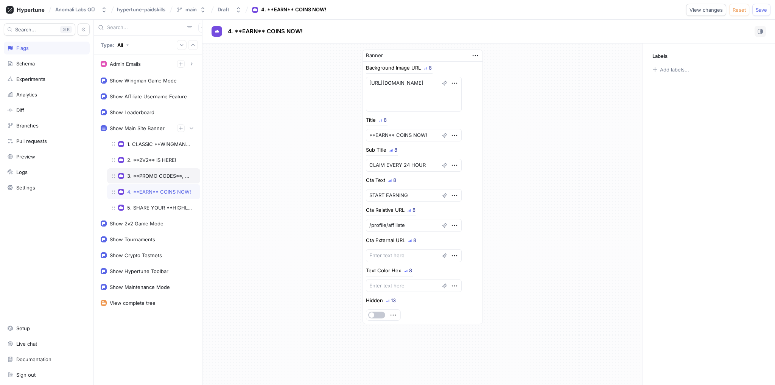
click at [147, 176] on div "3. **PROMO CODES**, UPDATES," at bounding box center [159, 176] width 65 height 6
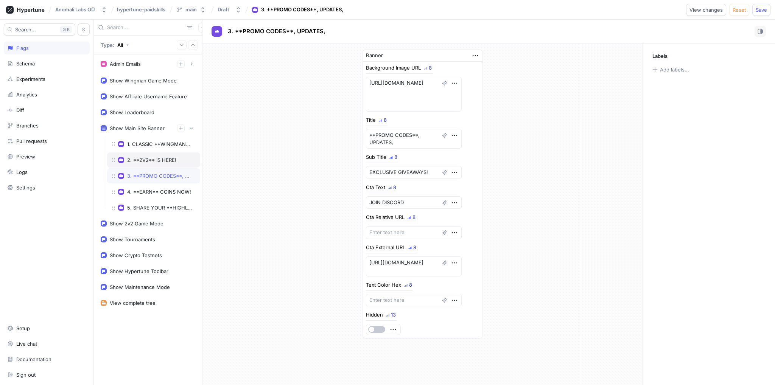
click at [149, 158] on div "2. **2V2** IS HERE!" at bounding box center [151, 160] width 49 height 6
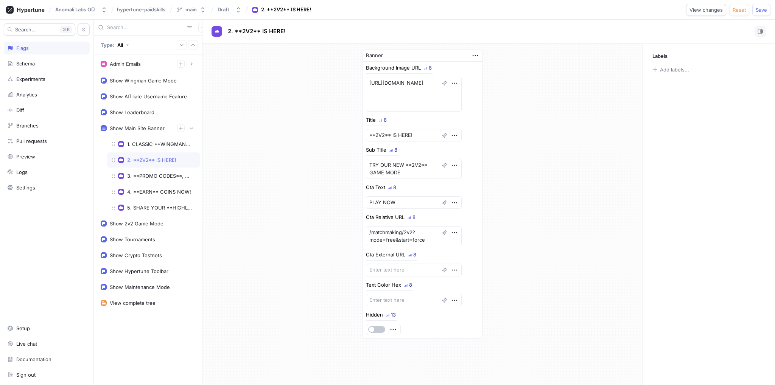
drag, startPoint x: 154, startPoint y: 147, endPoint x: 152, endPoint y: 152, distance: 5.6
click at [154, 147] on div "1. CLASSIC **WINGMAN** MODE" at bounding box center [153, 144] width 93 height 15
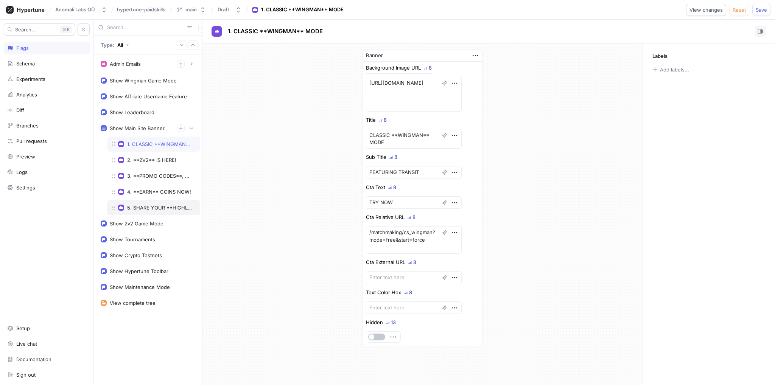
click at [157, 209] on div "5. SHARE YOUR **HIGHLIGHTS**" at bounding box center [153, 207] width 93 height 15
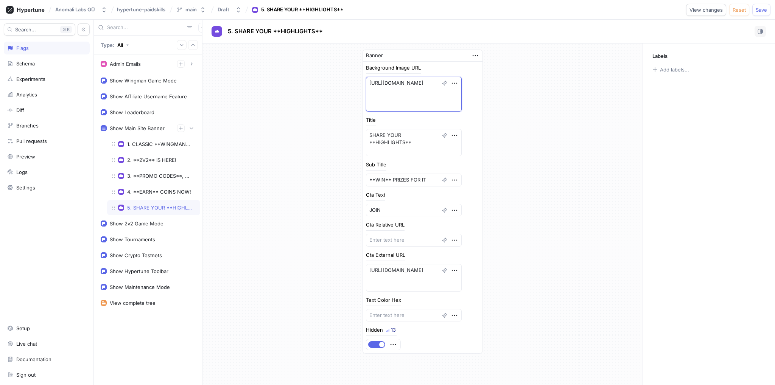
drag, startPoint x: 395, startPoint y: 105, endPoint x: 342, endPoint y: 75, distance: 61.2
click at [342, 75] on div "Banner Background Image URL [URL][DOMAIN_NAME] Title SHARE YOUR **HIGHLIGHTS** …" at bounding box center [423, 202] width 440 height 317
paste textarea "DDDDDD"
click at [479, 99] on div "Background Image URL [URL][DOMAIN_NAME] Title SHARE YOUR **HIGHLIGHTS** Sub Tit…" at bounding box center [423, 208] width 120 height 292
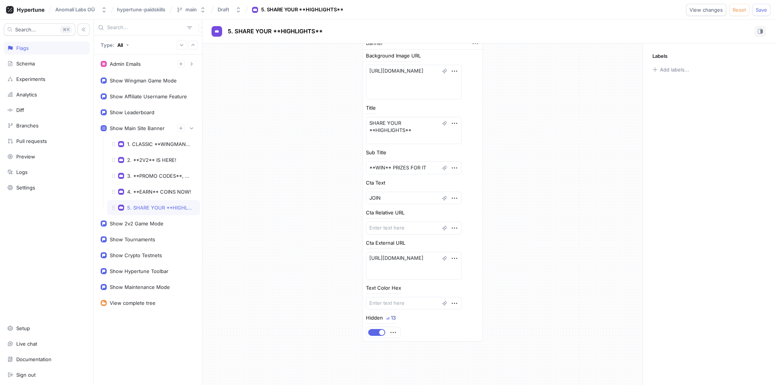
scroll to position [38, 0]
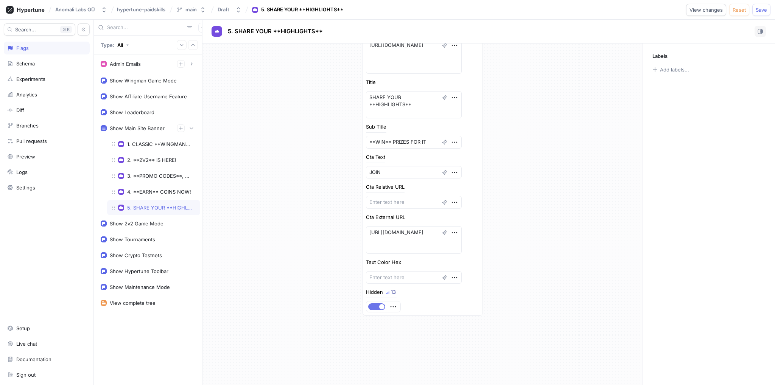
click at [381, 305] on span "button" at bounding box center [381, 306] width 5 height 5
drag, startPoint x: 760, startPoint y: 9, endPoint x: 763, endPoint y: 6, distance: 4.3
click at [760, 9] on span "Save" at bounding box center [761, 10] width 11 height 5
drag, startPoint x: 382, startPoint y: 175, endPoint x: 311, endPoint y: 176, distance: 70.4
click at [315, 175] on div "Banner Background Image URL 8 [URL][DOMAIN_NAME] Title 8 SHARE YOUR **HIGHLIGHT…" at bounding box center [423, 164] width 440 height 317
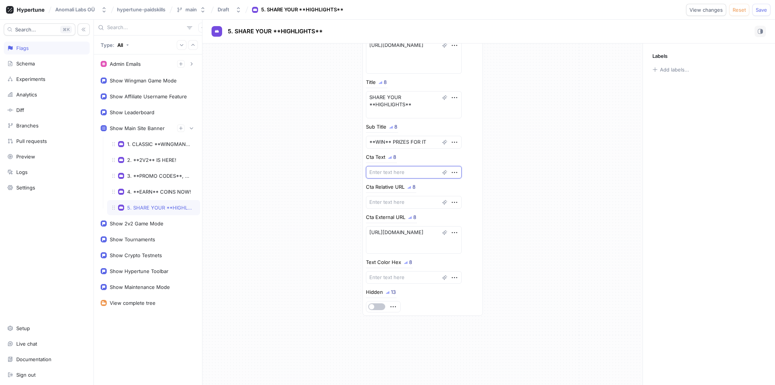
paste textarea "ENTER"
click at [485, 169] on div "Banner Background Image URL 8 [URL][DOMAIN_NAME] Title 8 SHARE YOUR **HIGHLIGHT…" at bounding box center [423, 164] width 133 height 317
click at [759, 6] on button "Save" at bounding box center [762, 10] width 18 height 12
click at [150, 189] on div "4. **EARN** COINS NOW!" at bounding box center [159, 192] width 64 height 6
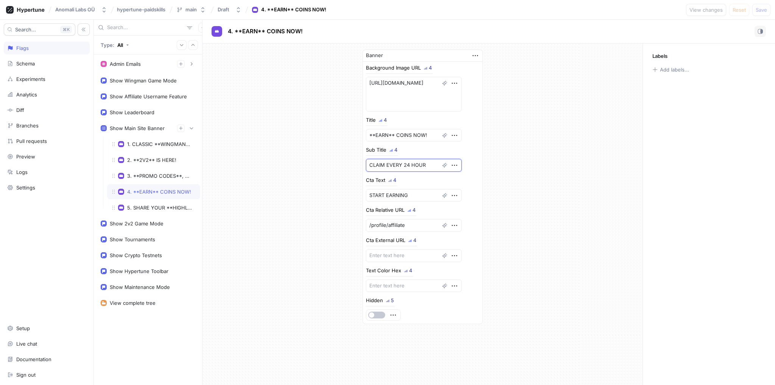
click at [399, 168] on textarea "CLAIM EVERY 24 HOUR" at bounding box center [414, 165] width 96 height 13
click at [401, 167] on textarea "CLAIM EVERY 24 HOUR" at bounding box center [414, 165] width 96 height 13
click at [415, 160] on textarea "CLAIM EVERY **24 HOUR" at bounding box center [414, 169] width 96 height 20
click at [758, 9] on span "Save" at bounding box center [761, 10] width 11 height 5
